Goal: Answer question/provide support: Share knowledge or assist other users

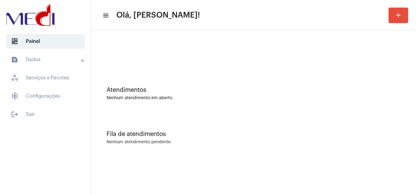
click at [372, 162] on mat-sidenav-content "menu Olá, Karen! add Atendimentos Nenhum atendimento em aberto. Fila de atendim…" at bounding box center [253, 97] width 324 height 195
click at [375, 173] on mat-sidenav-content "menu Olá, [PERSON_NAME]! add Atendimentos Nenhum atendimento em aberto. Fila de…" at bounding box center [253, 97] width 324 height 195
click at [367, 119] on div "Fila de atendimentos Nenhum atendimento pendente." at bounding box center [253, 135] width 318 height 44
click at [388, 149] on div "Fila de atendimentos Nenhum atendimento pendente." at bounding box center [253, 135] width 318 height 44
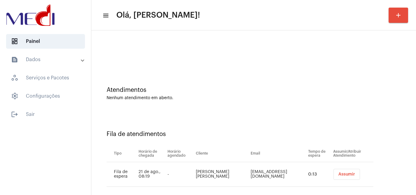
click at [339, 172] on button "Assumir" at bounding box center [346, 174] width 26 height 11
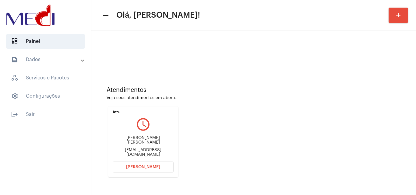
click at [138, 150] on div "[EMAIL_ADDRESS][DOMAIN_NAME]" at bounding box center [143, 152] width 61 height 9
click at [138, 150] on div "barrozojovaldir@gmail.com" at bounding box center [143, 152] width 61 height 9
copy mat-card-content "barrozojovaldir@gmail.com Abrir Chamada"
click at [142, 170] on button "Abrir Chamada" at bounding box center [143, 167] width 61 height 11
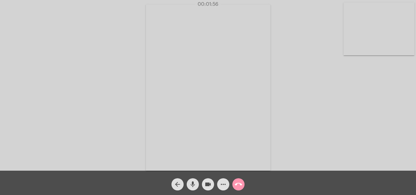
click at [234, 178] on div "call_end" at bounding box center [238, 182] width 15 height 15
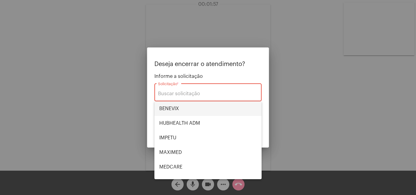
click at [168, 106] on span "BENEVIX" at bounding box center [207, 108] width 97 height 15
type input "BENEVIX"
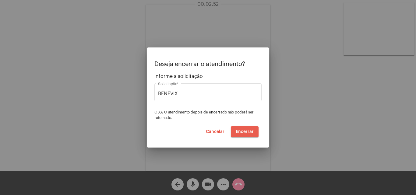
click at [249, 131] on span "Encerrar" at bounding box center [245, 132] width 18 height 4
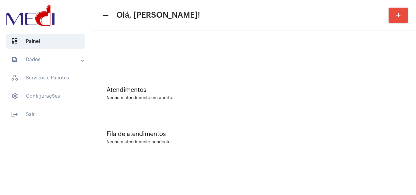
click at [383, 133] on div "Fila de atendimentos" at bounding box center [254, 134] width 294 height 7
click at [384, 162] on mat-sidenav-content "menu Olá, Karen! add Atendimentos Nenhum atendimento em aberto. Fila de atendim…" at bounding box center [253, 97] width 324 height 195
click at [414, 129] on div "Atendimentos Nenhum atendimento em aberto. Fila de atendimentos Nenhum atendime…" at bounding box center [253, 94] width 324 height 129
click at [374, 159] on div "Atendimentos Nenhum atendimento em aberto. Fila de atendimentos Nenhum atendime…" at bounding box center [253, 94] width 324 height 129
click at [403, 105] on div "Atendimentos Nenhum atendimento em aberto." at bounding box center [253, 90] width 318 height 44
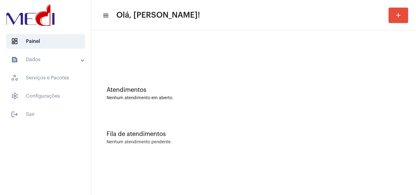
click at [364, 137] on div "Fila de atendimentos" at bounding box center [254, 134] width 294 height 7
click at [373, 151] on div "Fila de atendimentos Nenhum atendimento pendente." at bounding box center [253, 135] width 318 height 44
click at [383, 120] on div "Fila de atendimentos Nenhum atendimento pendente." at bounding box center [253, 135] width 318 height 44
click at [327, 149] on div "Fila de atendimentos Nenhum atendimento pendente." at bounding box center [253, 135] width 318 height 44
click at [296, 107] on div "Atendimentos Nenhum atendimento em aberto." at bounding box center [253, 90] width 318 height 44
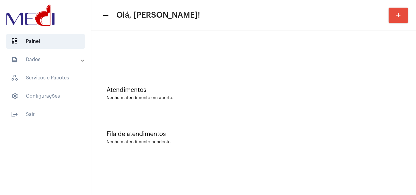
click at [281, 111] on div "Atendimentos Nenhum atendimento em aberto." at bounding box center [253, 90] width 318 height 44
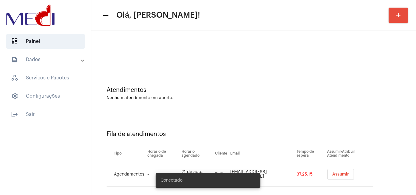
click at [338, 173] on span "Assumir" at bounding box center [340, 174] width 17 height 4
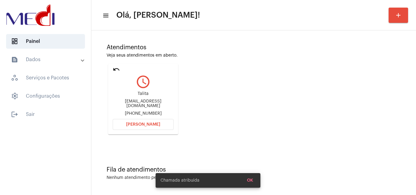
scroll to position [43, 0]
click at [158, 103] on div "[EMAIL_ADDRESS][DOMAIN_NAME]" at bounding box center [143, 103] width 61 height 9
copy div "[EMAIL_ADDRESS][DOMAIN_NAME]"
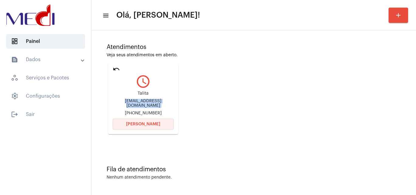
click at [135, 127] on button "[PERSON_NAME]" at bounding box center [143, 124] width 61 height 11
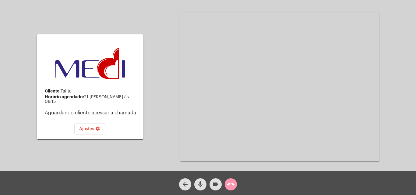
click at [230, 181] on mat-icon "call_end" at bounding box center [230, 184] width 7 height 7
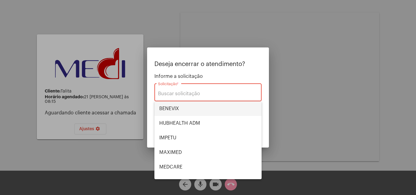
click at [185, 113] on span "BENEVIX" at bounding box center [207, 108] width 97 height 15
type input "BENEVIX"
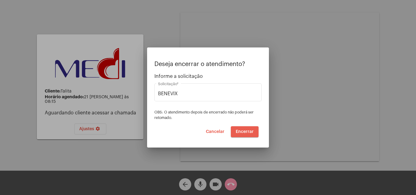
click at [248, 135] on button "Encerrar" at bounding box center [245, 131] width 28 height 11
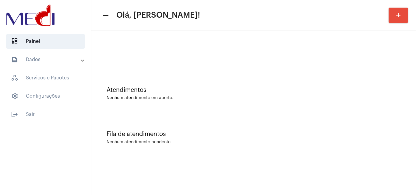
click at [266, 17] on mat-toolbar-row "menu Olá, Karen! add" at bounding box center [253, 14] width 324 height 19
click at [403, 130] on div "Fila de atendimentos Nenhum atendimento pendente." at bounding box center [253, 135] width 318 height 44
click at [384, 97] on div "Nenhum atendimento em aberto." at bounding box center [254, 98] width 294 height 5
click at [372, 123] on div "Fila de atendimentos Nenhum atendimento pendente." at bounding box center [253, 135] width 318 height 44
click at [364, 164] on mat-sidenav-content "menu Olá, [PERSON_NAME]! add Atendimentos Nenhum atendimento em aberto. Fila de…" at bounding box center [253, 97] width 324 height 195
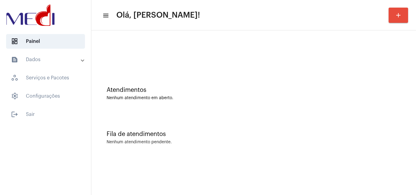
click at [295, 177] on mat-sidenav-content "menu Olá, Karen! add Atendimentos Nenhum atendimento em aberto. Fila de atendim…" at bounding box center [253, 97] width 324 height 195
click at [320, 105] on div "Atendimentos Nenhum atendimento em aberto." at bounding box center [253, 90] width 318 height 44
click at [275, 131] on div "Fila de atendimentos" at bounding box center [254, 134] width 294 height 7
click at [378, 135] on div "Fila de atendimentos" at bounding box center [254, 134] width 294 height 7
click at [397, 172] on mat-sidenav-content "menu Olá, Karen! add Atendimentos Nenhum atendimento em aberto. Fila de atendim…" at bounding box center [253, 97] width 324 height 195
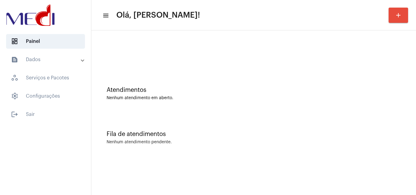
click at [396, 19] on button "add" at bounding box center [397, 15] width 19 height 15
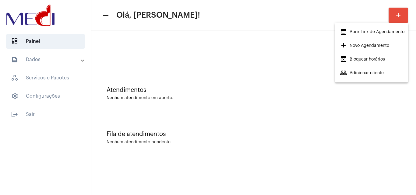
click at [364, 30] on span "calendar_month_outlined Abrir Link de Agendamento" at bounding box center [372, 31] width 65 height 11
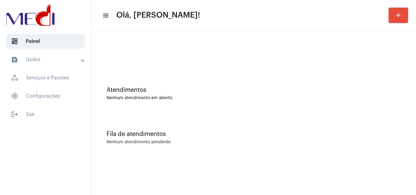
click at [333, 134] on div "Fila de atendimentos" at bounding box center [254, 134] width 294 height 7
click at [306, 146] on div "Fila de atendimentos Nenhum atendimento pendente." at bounding box center [253, 135] width 318 height 44
click at [401, 135] on div "Fila de atendimentos Nenhum atendimento pendente." at bounding box center [253, 135] width 318 height 44
click at [281, 142] on div "Nenhum atendimento pendente." at bounding box center [254, 142] width 294 height 5
click at [304, 173] on mat-sidenav-content "menu Olá, [PERSON_NAME]! add Atendimentos Nenhum atendimento em aberto. Fila de…" at bounding box center [253, 97] width 324 height 195
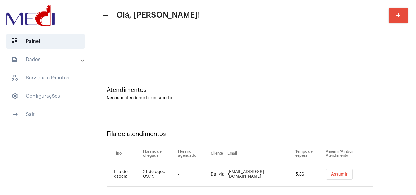
click at [380, 93] on div "Atendimentos" at bounding box center [254, 90] width 294 height 7
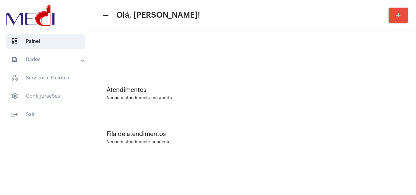
drag, startPoint x: 387, startPoint y: 113, endPoint x: 312, endPoint y: 124, distance: 75.5
click at [386, 113] on div "Fila de atendimentos Nenhum atendimento pendente." at bounding box center [253, 135] width 318 height 44
click at [345, 141] on div "Nenhum atendimento pendente." at bounding box center [254, 142] width 294 height 5
click at [347, 173] on mat-sidenav-content "menu Olá, Karen! add Atendimentos Nenhum atendimento em aberto. Fila de atendim…" at bounding box center [253, 97] width 324 height 195
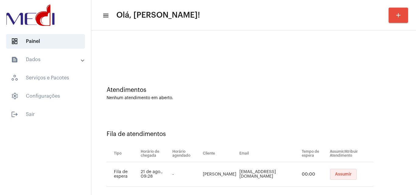
click at [331, 169] on td "Assumir" at bounding box center [350, 174] width 45 height 25
click at [334, 172] on span "Assumir" at bounding box center [342, 174] width 17 height 4
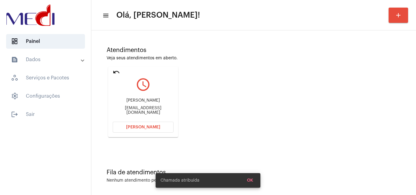
scroll to position [43, 0]
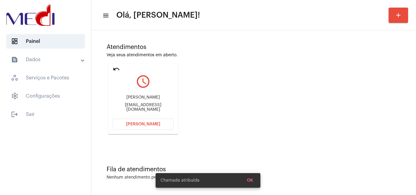
click at [155, 108] on div "[EMAIL_ADDRESS][DOMAIN_NAME]" at bounding box center [143, 107] width 61 height 9
click at [156, 108] on div "kadu.edumoura@gmail.com" at bounding box center [143, 107] width 61 height 9
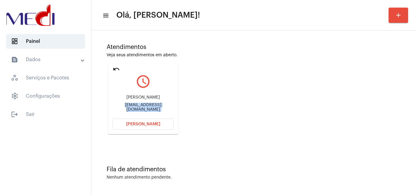
click at [156, 108] on div "kadu.edumoura@gmail.com" at bounding box center [143, 107] width 61 height 9
click at [145, 124] on span "Abrir Chamada" at bounding box center [143, 124] width 34 height 4
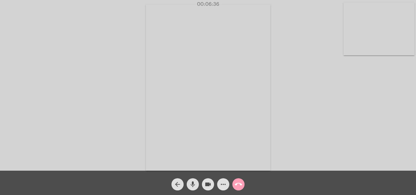
click at [238, 187] on mat-icon "call_end" at bounding box center [238, 184] width 7 height 7
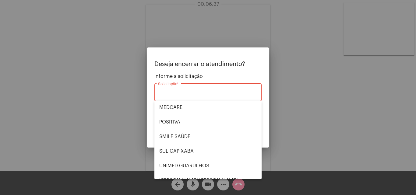
scroll to position [68, 0]
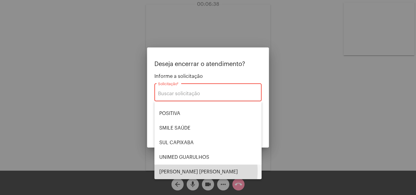
click at [185, 171] on span "VERA CRUZ" at bounding box center [207, 172] width 97 height 15
type input "VERA CRUZ"
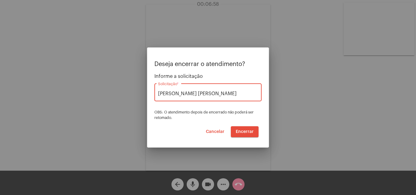
click at [244, 132] on span "Encerrar" at bounding box center [245, 132] width 18 height 4
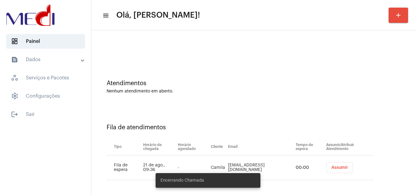
scroll to position [8, 0]
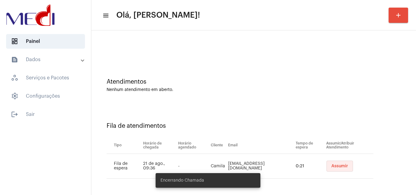
click at [331, 166] on span "Assumir" at bounding box center [339, 166] width 17 height 4
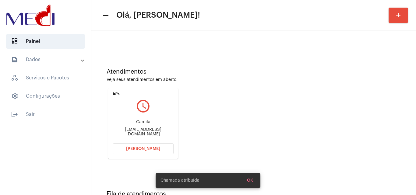
scroll to position [43, 0]
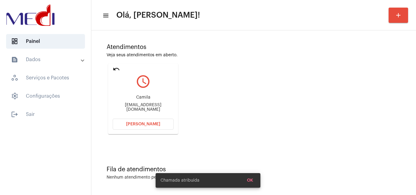
click at [150, 108] on div "Camilacaparelli@gmail.com" at bounding box center [143, 107] width 61 height 9
copy mat-card-content "Camilacaparelli@gmail.com Abrir Chamada"
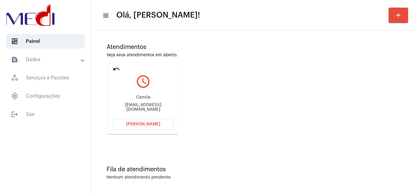
copy mat-card-content "Camilacaparelli@gmail.com Abrir Chamada"
click at [152, 124] on span "Abrir Chamada" at bounding box center [143, 124] width 34 height 4
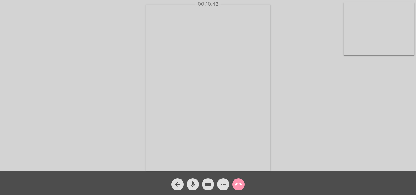
click at [234, 185] on button "call_end" at bounding box center [238, 184] width 12 height 12
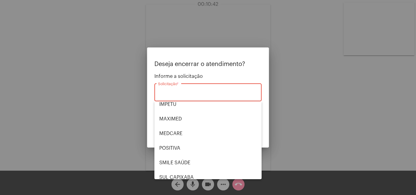
scroll to position [68, 0]
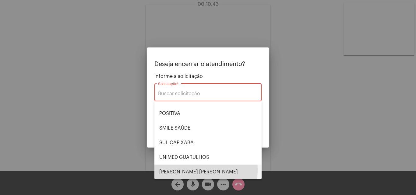
click at [177, 170] on span "VERA CRUZ" at bounding box center [207, 172] width 97 height 15
type input "VERA CRUZ"
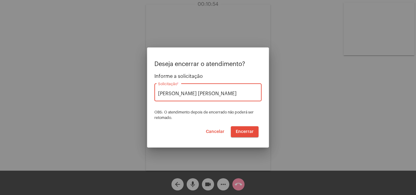
click at [244, 134] on span "Encerrar" at bounding box center [245, 132] width 18 height 4
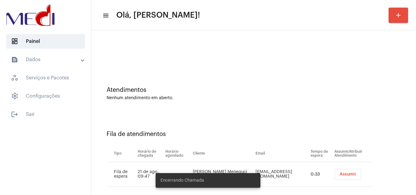
scroll to position [8, 0]
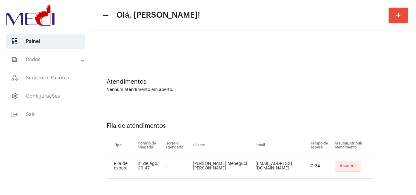
click at [339, 166] on span "Assumir" at bounding box center [347, 166] width 17 height 4
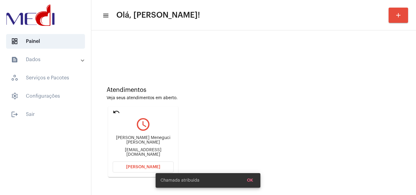
click at [146, 148] on div "wilianmeneguci@yahoo.com.br" at bounding box center [143, 152] width 61 height 9
copy mat-card-content "wilianmeneguci@yahoo.com.br Abrir Chamada"
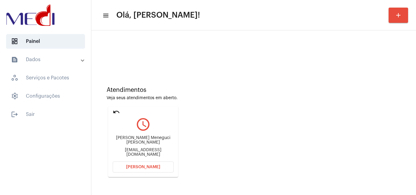
click at [147, 165] on span "Abrir Chamada" at bounding box center [143, 167] width 34 height 4
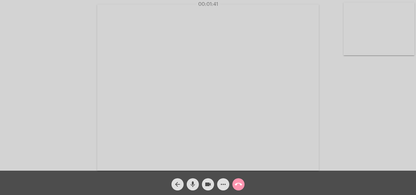
click at [233, 185] on button "call_end" at bounding box center [238, 184] width 12 height 12
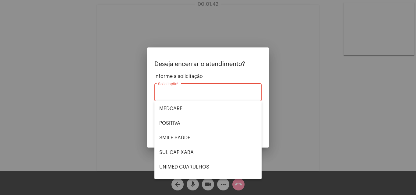
scroll to position [68, 0]
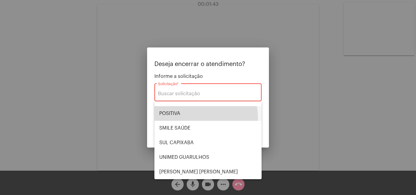
click at [184, 119] on span "POSITIVA" at bounding box center [207, 113] width 97 height 15
type input "POSITIVA"
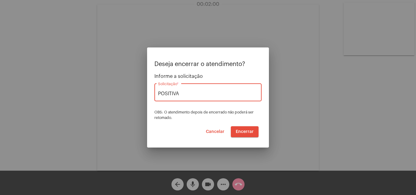
click at [241, 130] on span "Encerrar" at bounding box center [245, 132] width 18 height 4
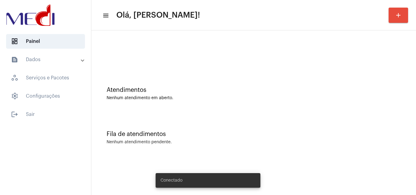
click at [286, 104] on div "Atendimentos Nenhum atendimento em aberto." at bounding box center [253, 90] width 318 height 44
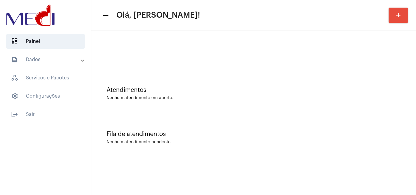
click at [306, 121] on div "Fila de atendimentos Nenhum atendimento pendente." at bounding box center [253, 135] width 318 height 44
click at [356, 131] on div "Fila de atendimentos" at bounding box center [254, 134] width 294 height 7
click at [374, 107] on div "Atendimentos Nenhum atendimento em aberto." at bounding box center [253, 90] width 318 height 44
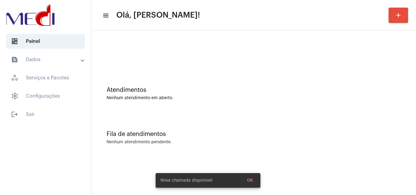
click at [249, 183] on mat-sidenav-content "menu Olá, [PERSON_NAME]! add Atendimentos Nenhum atendimento em aberto. Fila de…" at bounding box center [253, 97] width 324 height 195
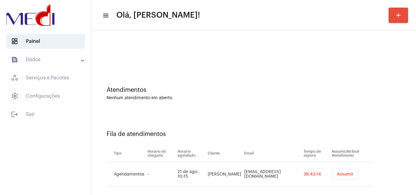
click at [353, 174] on span "Assumir" at bounding box center [345, 174] width 17 height 4
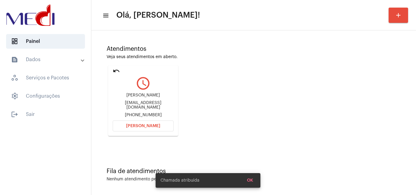
scroll to position [43, 0]
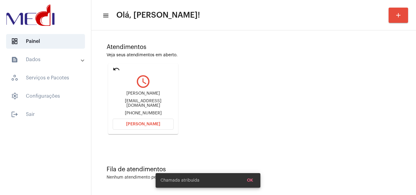
click at [142, 105] on div "beatrizgomesdeoliveira00@gmail.com" at bounding box center [143, 103] width 61 height 9
copy div "beatrizgomesdeoliveira00@gmail.com"
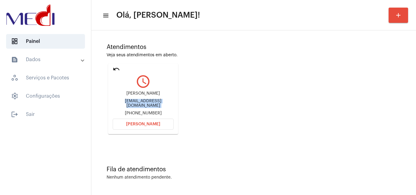
click at [148, 125] on span "Abrir Chamada" at bounding box center [143, 124] width 34 height 4
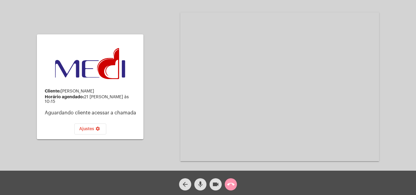
click at [233, 184] on mat-icon "call_end" at bounding box center [230, 184] width 7 height 7
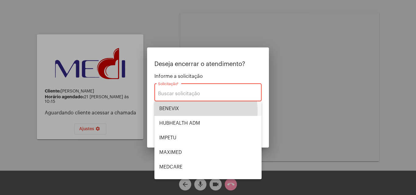
click at [178, 111] on span "BENEVIX" at bounding box center [207, 108] width 97 height 15
type input "BENEVIX"
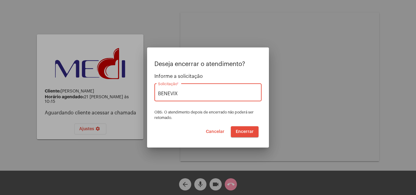
click at [240, 133] on span "Encerrar" at bounding box center [245, 132] width 18 height 4
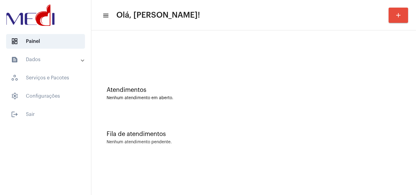
click at [295, 132] on div "Fila de atendimentos" at bounding box center [254, 134] width 294 height 7
click at [305, 118] on div "Fila de atendimentos Nenhum atendimento pendente." at bounding box center [253, 135] width 318 height 44
click at [290, 114] on div "Fila de atendimentos Nenhum atendimento pendente." at bounding box center [253, 135] width 318 height 44
click at [382, 151] on div "Fila de atendimentos Nenhum atendimento pendente." at bounding box center [253, 135] width 318 height 44
click at [298, 148] on div "Fila de atendimentos Nenhum atendimento pendente." at bounding box center [253, 135] width 318 height 44
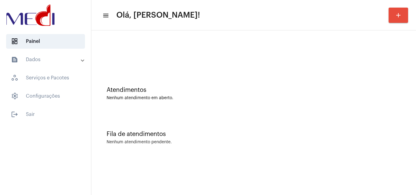
click at [369, 85] on div "Atendimentos Nenhum atendimento em aberto." at bounding box center [253, 90] width 318 height 44
click at [390, 137] on div "Fila de atendimentos" at bounding box center [254, 134] width 294 height 7
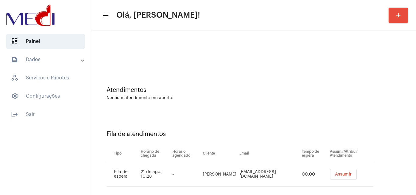
click at [342, 176] on span "Assumir" at bounding box center [343, 174] width 17 height 4
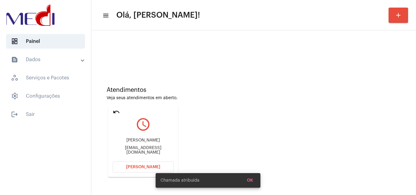
click at [144, 149] on div "Rafaelcastilho040@gmail.com" at bounding box center [143, 150] width 61 height 9
copy mat-card-content "Rafaelcastilho040@gmail.com Abrir Chamada"
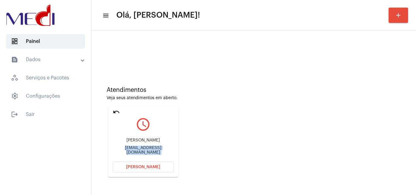
click at [153, 166] on span "Abrir Chamada" at bounding box center [143, 167] width 34 height 4
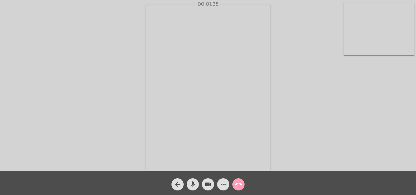
click at [238, 182] on mat-icon "call_end" at bounding box center [238, 184] width 7 height 7
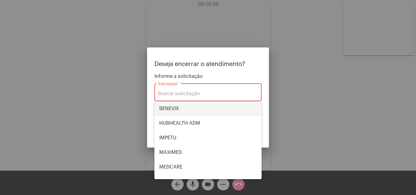
click at [178, 109] on span "BENEVIX" at bounding box center [207, 108] width 97 height 15
type input "BENEVIX"
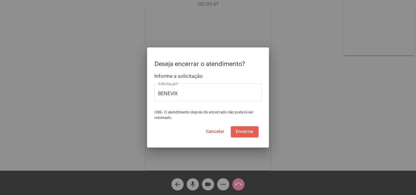
click at [239, 131] on span "Encerrar" at bounding box center [245, 132] width 18 height 4
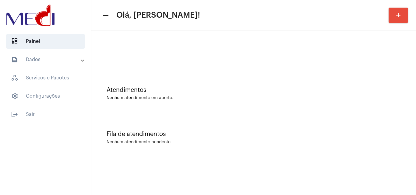
click at [320, 103] on div "Atendimentos Nenhum atendimento em aberto." at bounding box center [253, 90] width 318 height 44
click at [314, 116] on div "Fila de atendimentos Nenhum atendimento pendente." at bounding box center [253, 135] width 318 height 44
click at [273, 129] on div "Fila de atendimentos Nenhum atendimento pendente." at bounding box center [253, 135] width 318 height 44
click at [317, 86] on div "Atendimentos Nenhum atendimento em aberto." at bounding box center [253, 90] width 318 height 44
click at [314, 44] on div at bounding box center [253, 50] width 318 height 35
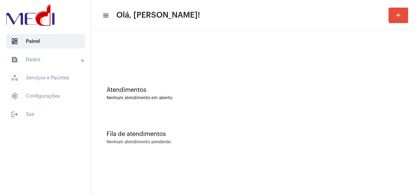
click at [309, 133] on div "Fila de atendimentos" at bounding box center [254, 134] width 294 height 7
click at [272, 137] on div "Fila de atendimentos" at bounding box center [254, 134] width 294 height 7
click at [277, 123] on div "Fila de atendimentos Nenhum atendimento pendente." at bounding box center [253, 135] width 318 height 44
drag, startPoint x: 320, startPoint y: 131, endPoint x: 317, endPoint y: 118, distance: 13.2
click at [320, 126] on div "Fila de atendimentos Nenhum atendimento pendente." at bounding box center [253, 135] width 318 height 44
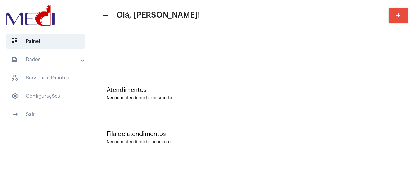
click at [336, 152] on div "Fila de atendimentos Nenhum atendimento pendente." at bounding box center [253, 135] width 318 height 44
click at [352, 93] on div "Atendimentos" at bounding box center [254, 90] width 294 height 7
click at [321, 148] on div "Fila de atendimentos Nenhum atendimento pendente." at bounding box center [253, 135] width 318 height 44
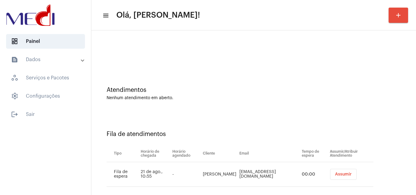
click at [343, 175] on span "Assumir" at bounding box center [343, 174] width 17 height 4
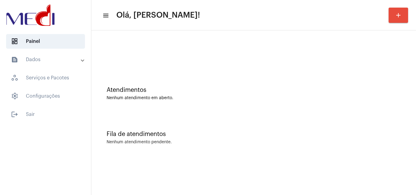
click at [278, 114] on div "Fila de atendimentos Nenhum atendimento pendente." at bounding box center [253, 135] width 318 height 44
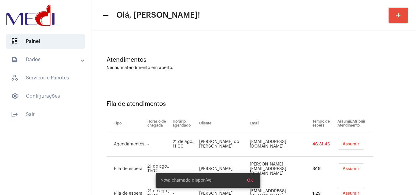
scroll to position [58, 0]
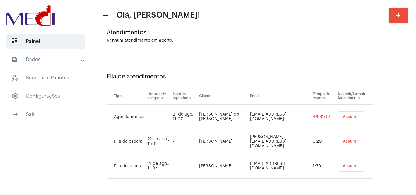
click at [339, 114] on button "Assumir" at bounding box center [351, 116] width 26 height 11
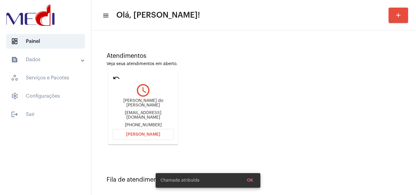
scroll to position [111, 0]
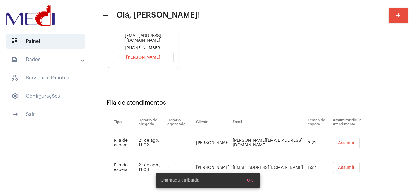
click at [340, 143] on span "Assumir" at bounding box center [346, 143] width 17 height 4
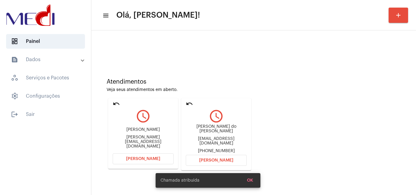
scroll to position [86, 0]
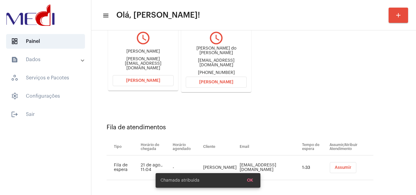
click at [341, 160] on td "Assumir" at bounding box center [350, 168] width 45 height 25
click at [341, 166] on span "Assumir" at bounding box center [342, 168] width 17 height 4
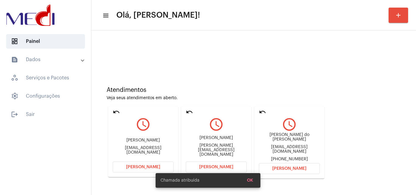
scroll to position [30, 0]
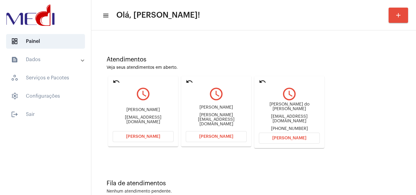
click at [221, 119] on div "tabatha.damazio@gmail.com" at bounding box center [216, 120] width 61 height 14
copy div "tabatha.damazio@gmail.com Abrir Chamada undo query_builder"
click at [203, 137] on span "Abrir Chamada" at bounding box center [216, 137] width 34 height 4
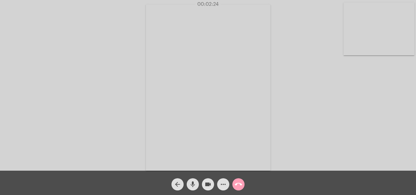
click at [236, 186] on mat-icon "call_end" at bounding box center [238, 184] width 7 height 7
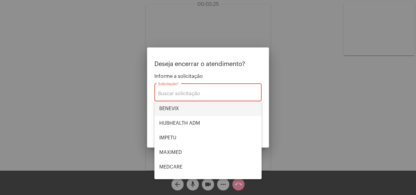
click at [184, 113] on span "BENEVIX" at bounding box center [207, 108] width 97 height 15
type input "BENEVIX"
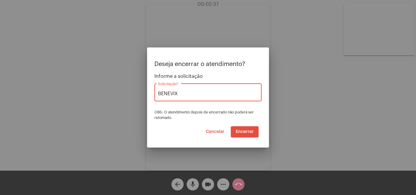
click at [249, 131] on span "Encerrar" at bounding box center [245, 132] width 18 height 4
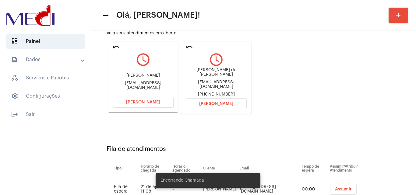
scroll to position [86, 0]
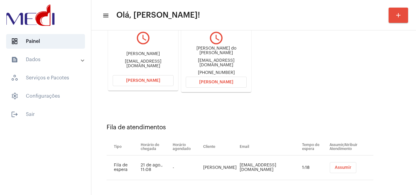
click at [149, 63] on div "gabilinhares777@gmail.com" at bounding box center [143, 63] width 61 height 9
copy div "gabilinhares777@gmail.com Abrir Chamada undo query_builder"
click at [339, 166] on span "Assumir" at bounding box center [342, 168] width 17 height 4
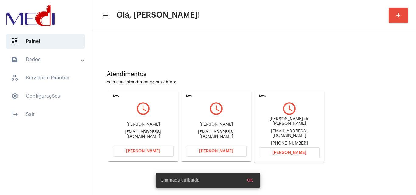
scroll to position [30, 0]
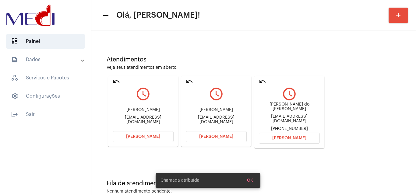
click at [131, 120] on div "edwordmond@gmail.com" at bounding box center [143, 119] width 61 height 9
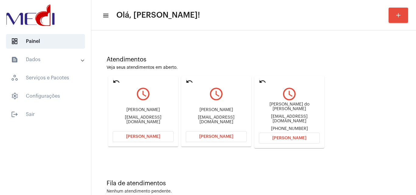
copy div "edwordmond@gmail.com Abrir Chamada undo query_builder"
click at [112, 82] on mat-card "undo query_builder Edimundo Dias Feitoza edwordmond@gmail.com Abrir Chamada" at bounding box center [143, 111] width 70 height 71
click at [115, 81] on mat-icon "undo" at bounding box center [116, 81] width 7 height 7
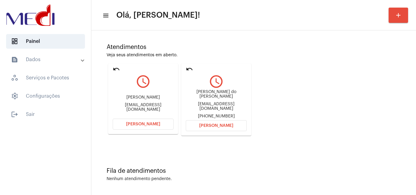
scroll to position [0, 0]
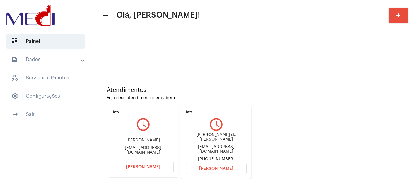
click at [379, 136] on div "Atendimentos Veja seus atendimentos em aberto. undo query_builder Maria Gabriel…" at bounding box center [253, 130] width 318 height 124
click at [132, 150] on div "gabilinhares777@gmail.com" at bounding box center [143, 150] width 61 height 9
click at [140, 170] on button "Abrir Chamada" at bounding box center [143, 167] width 61 height 11
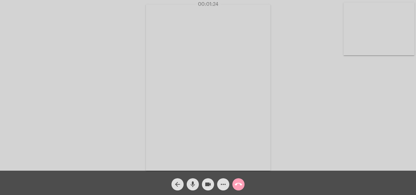
click at [241, 185] on mat-icon "call_end" at bounding box center [238, 184] width 7 height 7
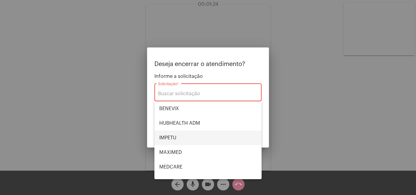
scroll to position [68, 0]
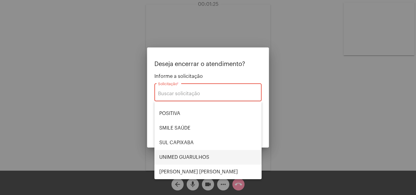
click at [193, 153] on span "UNIMED GUARULHOS" at bounding box center [207, 157] width 97 height 15
type input "UNIMED GUARULHOS"
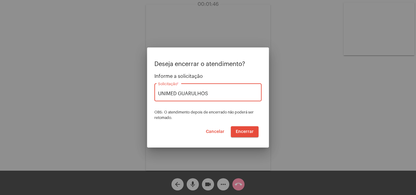
click at [244, 133] on span "Encerrar" at bounding box center [245, 132] width 18 height 4
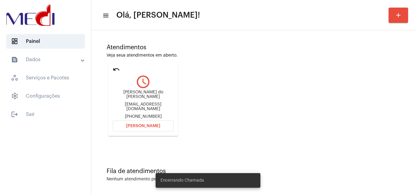
scroll to position [43, 0]
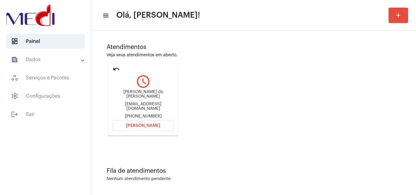
click at [159, 105] on div "Lvs_santos24@hotmail.com" at bounding box center [143, 106] width 61 height 9
copy div "Lvs_santos24@hotmail.com"
click at [141, 124] on span "Abrir Chamada" at bounding box center [143, 126] width 34 height 4
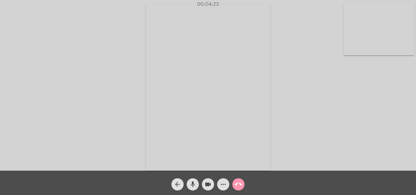
click at [240, 185] on mat-icon "call_end" at bounding box center [238, 184] width 7 height 7
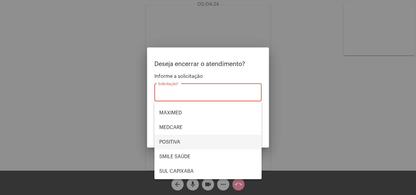
scroll to position [68, 0]
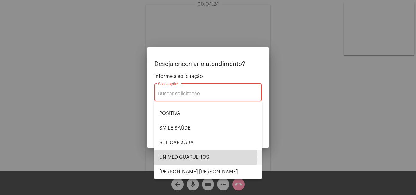
click at [190, 157] on span "UNIMED GUARULHOS" at bounding box center [207, 157] width 97 height 15
type input "UNIMED GUARULHOS"
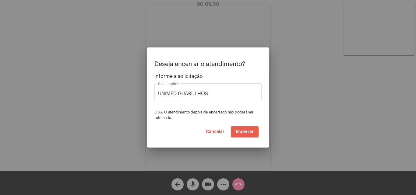
click at [248, 130] on span "Encerrar" at bounding box center [245, 132] width 18 height 4
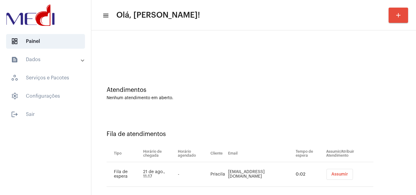
click at [379, 105] on div "Atendimentos Nenhum atendimento em aberto." at bounding box center [253, 90] width 318 height 44
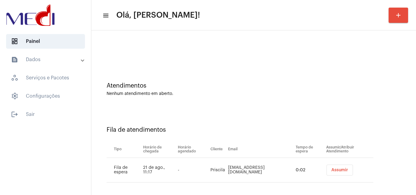
scroll to position [8, 0]
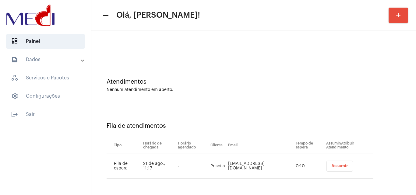
click at [381, 104] on div "Atendimentos Nenhum atendimento em aberto." at bounding box center [253, 82] width 318 height 44
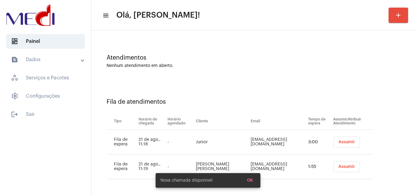
scroll to position [33, 0]
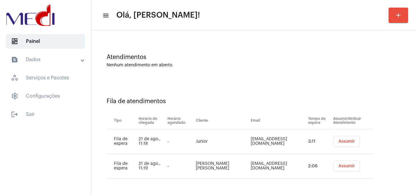
click at [371, 93] on div "Fila de atendimentos Tipo Horário de chegada Horário agendado Cliente Email Tem…" at bounding box center [253, 136] width 318 height 112
click at [338, 142] on span "Assumir" at bounding box center [346, 141] width 17 height 4
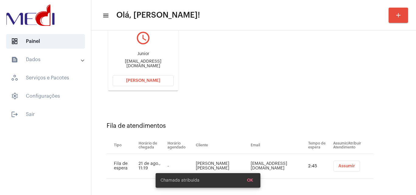
click at [338, 167] on span "Assumir" at bounding box center [346, 166] width 17 height 4
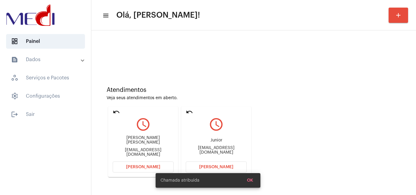
click at [374, 118] on div "Atendimentos Veja seus atendimentos em aberto. undo query_builder Édina Coelho …" at bounding box center [253, 129] width 318 height 122
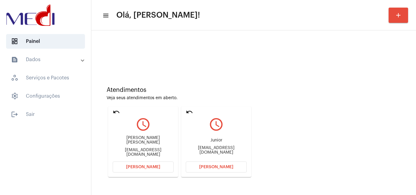
click at [145, 151] on div "araujoedina24@gmail.com" at bounding box center [143, 152] width 61 height 9
copy div "araujoedina24@gmail.com Abrir Chamada undo query_builder"
click at [136, 168] on span "Abrir Chamada" at bounding box center [143, 167] width 34 height 4
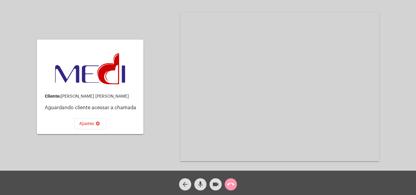
click at [230, 185] on mat-icon "call_end" at bounding box center [230, 184] width 7 height 7
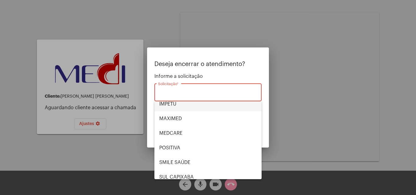
scroll to position [68, 0]
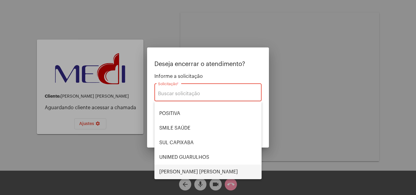
click at [185, 169] on span "VERA CRUZ" at bounding box center [207, 172] width 97 height 15
type input "VERA CRUZ"
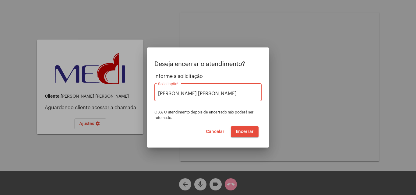
click at [231, 184] on div at bounding box center [208, 97] width 416 height 195
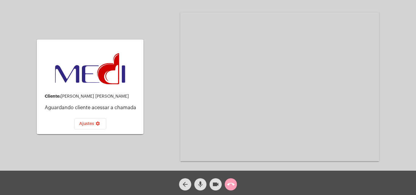
click at [231, 184] on mat-icon "call_end" at bounding box center [230, 184] width 7 height 7
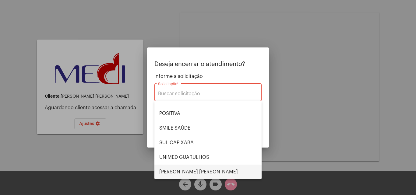
click at [186, 169] on span "VERA CRUZ" at bounding box center [207, 172] width 97 height 15
type input "VERA CRUZ"
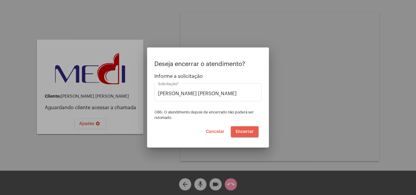
click at [244, 135] on button "Encerrar" at bounding box center [245, 131] width 28 height 11
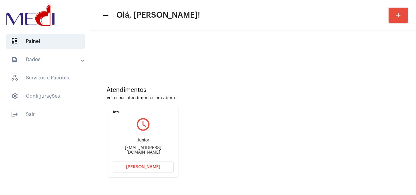
scroll to position [43, 0]
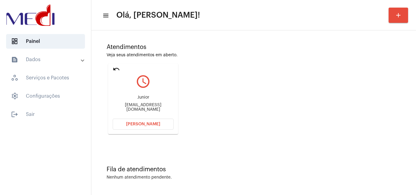
click at [153, 108] on div "contato@juniordantas.com" at bounding box center [143, 107] width 61 height 9
copy mat-card-content "contato@juniordantas.com Abrir Chamada"
click at [143, 121] on button "Abrir Chamada" at bounding box center [143, 124] width 61 height 11
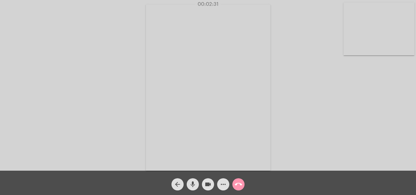
click at [342, 124] on div "Acessando Câmera e Microfone..." at bounding box center [208, 87] width 414 height 171
click at [239, 186] on mat-icon "call_end" at bounding box center [238, 184] width 7 height 7
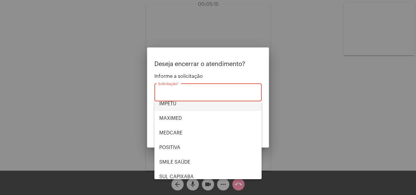
scroll to position [68, 0]
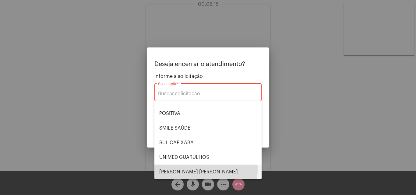
click at [185, 170] on span "VERA CRUZ" at bounding box center [207, 172] width 97 height 15
type input "VERA CRUZ"
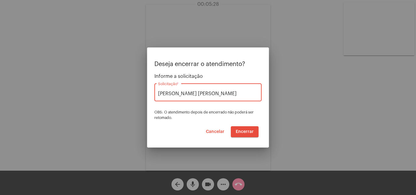
click at [245, 133] on span "Encerrar" at bounding box center [245, 132] width 18 height 4
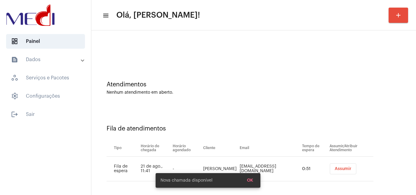
scroll to position [8, 0]
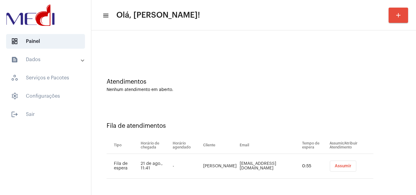
click at [276, 96] on div "Atendimentos Nenhum atendimento em aberto." at bounding box center [253, 82] width 318 height 44
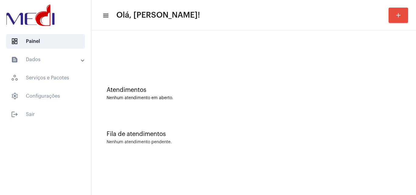
scroll to position [0, 0]
click at [311, 131] on div "Fila de atendimentos" at bounding box center [254, 134] width 294 height 7
click at [383, 108] on div "Atendimentos Nenhum atendimento em aberto." at bounding box center [253, 90] width 318 height 44
click at [348, 131] on div "Fila de atendimentos" at bounding box center [254, 134] width 294 height 7
click at [296, 130] on div "Fila de atendimentos Nenhum atendimento pendente." at bounding box center [253, 135] width 318 height 44
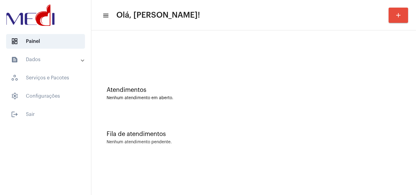
click at [414, 150] on div "Atendimentos Nenhum atendimento em aberto. Fila de atendimentos Nenhum atendime…" at bounding box center [253, 94] width 324 height 129
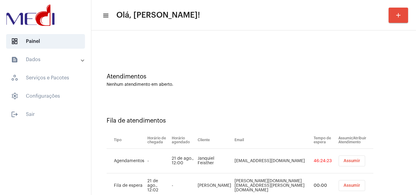
scroll to position [33, 0]
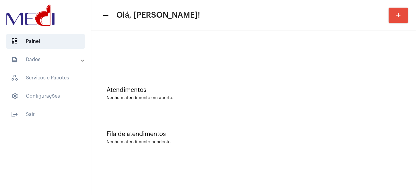
click at [284, 88] on div "Atendimentos" at bounding box center [254, 90] width 294 height 7
click at [307, 120] on div "Fila de atendimentos Nenhum atendimento pendente." at bounding box center [253, 135] width 318 height 44
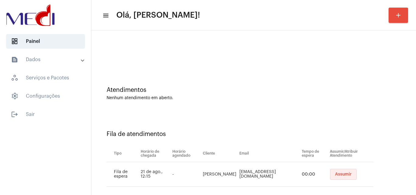
click at [339, 171] on button "Assumir" at bounding box center [343, 174] width 26 height 11
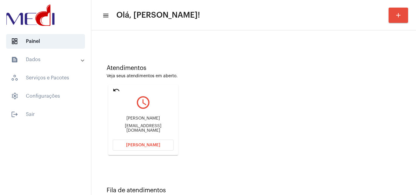
scroll to position [43, 0]
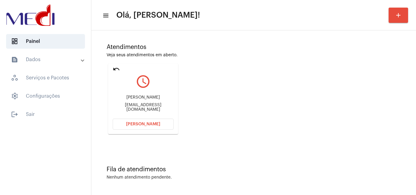
click at [132, 109] on div "[EMAIL_ADDRESS][DOMAIN_NAME]" at bounding box center [143, 107] width 61 height 9
click at [132, 109] on div "instvictor10@hotmail.com" at bounding box center [143, 107] width 61 height 9
copy mat-card-content "instvictor10@hotmail.com Abrir Chamada"
click at [159, 123] on button "Abrir Chamada" at bounding box center [143, 124] width 61 height 11
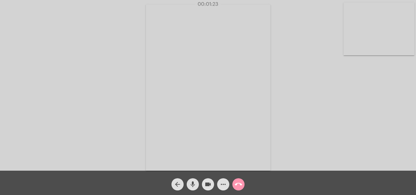
click at [238, 183] on mat-icon "call_end" at bounding box center [238, 184] width 7 height 7
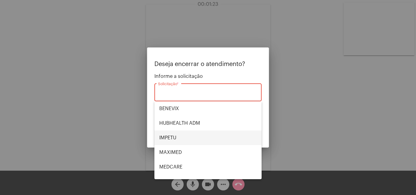
scroll to position [68, 0]
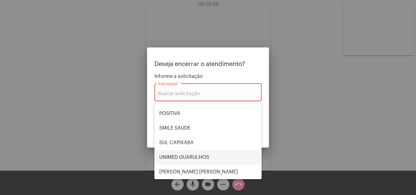
click at [193, 157] on span "UNIMED GUARULHOS" at bounding box center [207, 157] width 97 height 15
type input "UNIMED GUARULHOS"
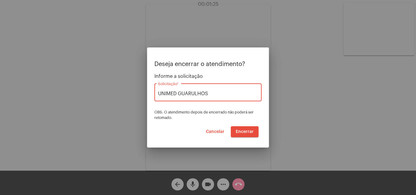
click at [245, 132] on span "Encerrar" at bounding box center [245, 132] width 18 height 4
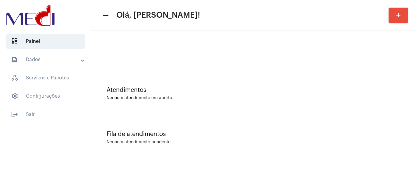
click at [344, 119] on div "Fila de atendimentos Nenhum atendimento pendente." at bounding box center [253, 135] width 318 height 44
click at [304, 134] on div "Fila de atendimentos" at bounding box center [254, 134] width 294 height 7
click at [355, 93] on div "Atendimentos" at bounding box center [254, 90] width 294 height 7
click at [379, 138] on div "Fila de atendimentos Nenhum atendimento pendente." at bounding box center [253, 135] width 318 height 44
click at [366, 140] on div "Nenhum atendimento pendente." at bounding box center [254, 142] width 294 height 5
